Goal: Task Accomplishment & Management: Complete application form

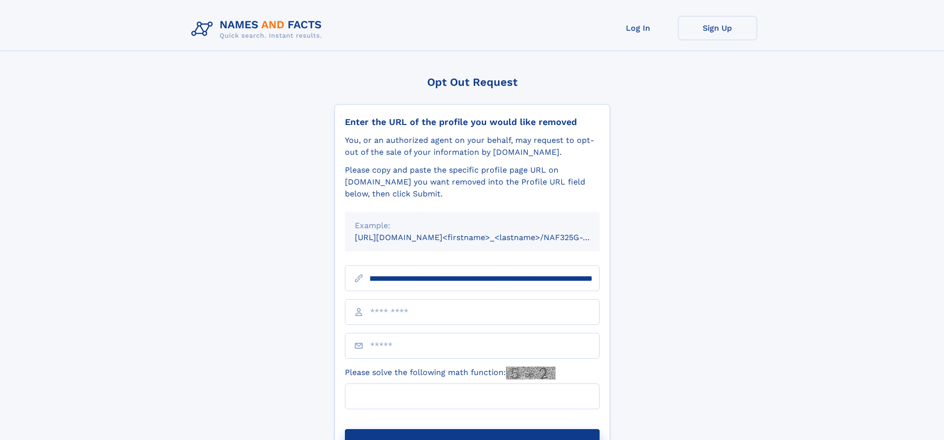
scroll to position [0, 122]
type input "**********"
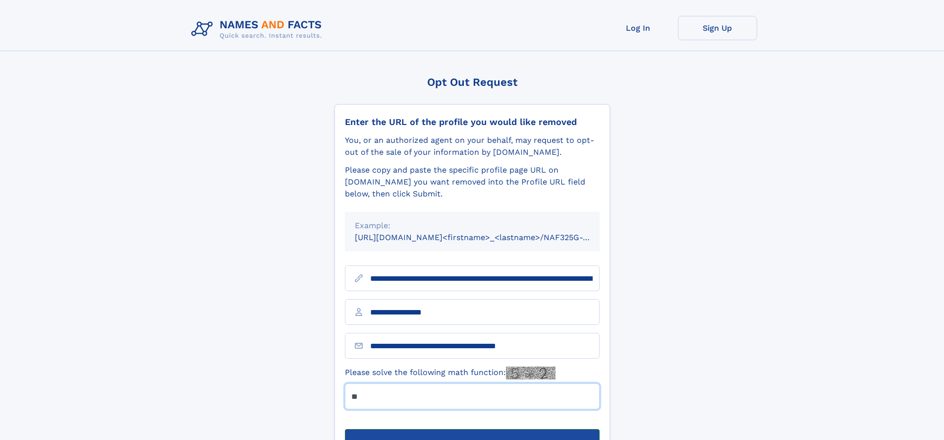
type input "**"
click at [472, 429] on button "Submit Opt Out Request" at bounding box center [472, 445] width 255 height 32
